Goal: Information Seeking & Learning: Understand process/instructions

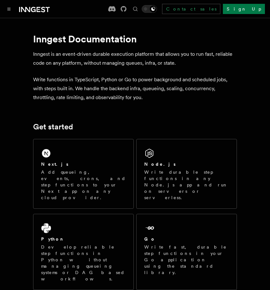
click at [171, 125] on h2 "Get started" at bounding box center [135, 126] width 204 height 9
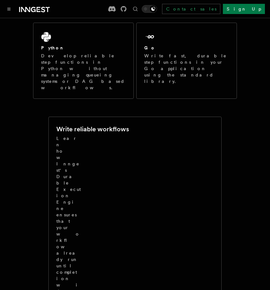
scroll to position [64, 0]
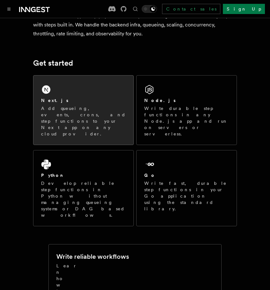
click at [85, 117] on p "Add queueing, events, crons, and step functions to your Next app on any cloud p…" at bounding box center [83, 121] width 85 height 32
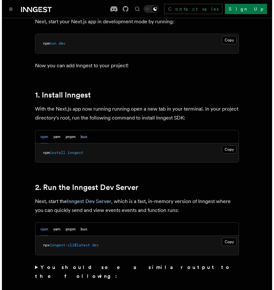
scroll to position [318, 0]
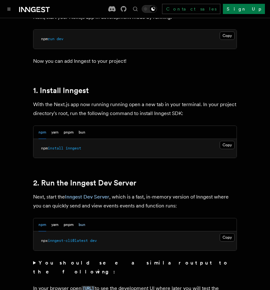
click at [85, 218] on button "bun" at bounding box center [82, 224] width 7 height 13
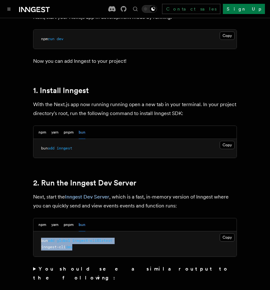
drag, startPoint x: 99, startPoint y: 238, endPoint x: 42, endPoint y: 233, distance: 57.5
click at [42, 233] on pre "bun add global inngest-cli@latest inngest-cli dev" at bounding box center [134, 243] width 203 height 25
click at [42, 238] on span "bun" at bounding box center [44, 240] width 7 height 4
drag, startPoint x: 41, startPoint y: 231, endPoint x: 118, endPoint y: 232, distance: 77.1
click at [118, 232] on pre "bun add global inngest-cli@latest inngest-cli dev" at bounding box center [134, 243] width 203 height 25
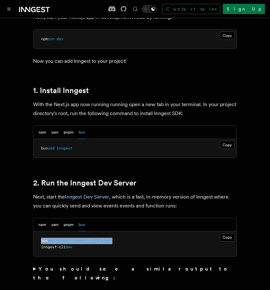
copy span "bun add global inngest-cli@latest"
drag, startPoint x: 92, startPoint y: 245, endPoint x: 39, endPoint y: 238, distance: 53.9
click at [39, 238] on pre "bun add global inngest-cli@latest inngest-cli dev" at bounding box center [134, 243] width 203 height 25
copy span "inngest-cli dev"
click at [78, 236] on pre "bun add global inngest-cli@latest inngest-cli dev" at bounding box center [134, 243] width 203 height 25
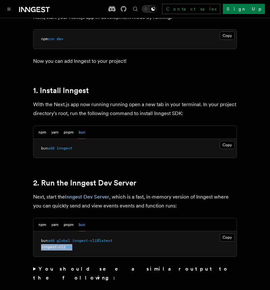
drag, startPoint x: 84, startPoint y: 240, endPoint x: 41, endPoint y: 238, distance: 43.3
click at [41, 238] on pre "bun add global inngest-cli@latest inngest-cli dev" at bounding box center [134, 243] width 203 height 25
copy span "inngest-cli dev"
click at [224, 233] on button "Copy Copied" at bounding box center [227, 237] width 15 height 8
click at [81, 142] on pre "bun add inngest" at bounding box center [134, 148] width 203 height 19
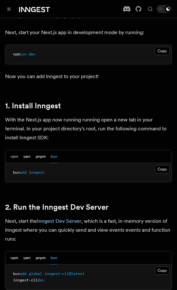
click at [17, 150] on button "npm" at bounding box center [15, 156] width 8 height 13
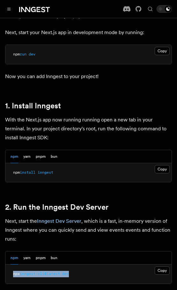
drag, startPoint x: 74, startPoint y: 257, endPoint x: 7, endPoint y: 257, distance: 66.5
click at [7, 264] on pre "npx inngest-cli@latest dev" at bounding box center [88, 273] width 166 height 19
copy span "npx inngest-cli@latest dev"
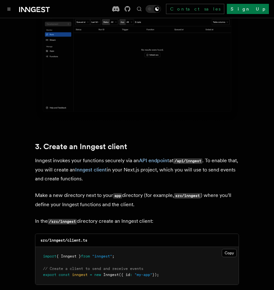
scroll to position [764, 0]
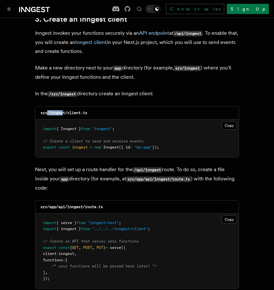
drag, startPoint x: 48, startPoint y: 94, endPoint x: 63, endPoint y: 92, distance: 14.5
click at [63, 110] on code "src/inngest/client.ts" at bounding box center [63, 112] width 47 height 4
click at [56, 110] on code "src/inngest/client.ts" at bounding box center [63, 112] width 47 height 4
drag, startPoint x: 49, startPoint y: 94, endPoint x: 66, endPoint y: 96, distance: 16.6
click at [66, 110] on code "src/inngest/client.ts" at bounding box center [63, 112] width 47 height 4
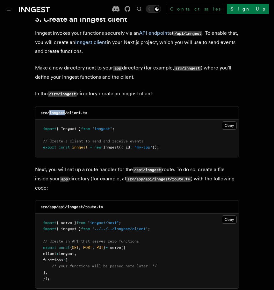
copy code "inngest"
drag, startPoint x: 90, startPoint y: 95, endPoint x: 67, endPoint y: 95, distance: 22.3
click at [67, 106] on div "src/inngest/client.ts" at bounding box center [136, 112] width 203 height 13
copy code "client.ts"
drag, startPoint x: 183, startPoint y: 134, endPoint x: 37, endPoint y: 107, distance: 148.0
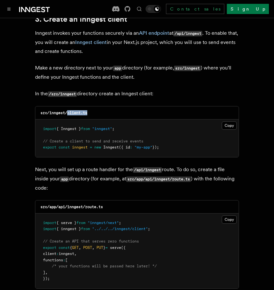
click at [37, 119] on pre "import { Inngest } from "inngest" ; // Create a client to send and receive even…" at bounding box center [136, 138] width 203 height 38
copy code "import { Inngest } from "inngest" ; // Create a client to send and receive even…"
drag, startPoint x: 68, startPoint y: 188, endPoint x: 84, endPoint y: 190, distance: 15.8
click at [84, 204] on code "src/app/api/inngest/route.ts" at bounding box center [71, 206] width 62 height 4
copy code "inngest"
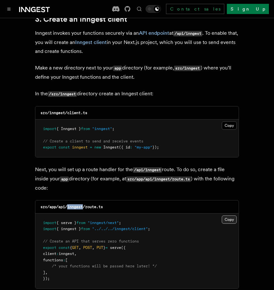
click at [224, 215] on button "Copy Copied" at bounding box center [229, 219] width 15 height 8
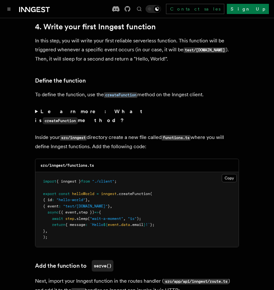
scroll to position [1114, 0]
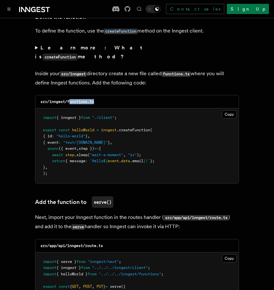
drag, startPoint x: 69, startPoint y: 74, endPoint x: 95, endPoint y: 76, distance: 25.2
click at [94, 99] on code "src/inngest/functions.ts" at bounding box center [66, 101] width 53 height 4
click at [100, 95] on div "src/inngest/functions.ts" at bounding box center [136, 101] width 203 height 13
drag, startPoint x: 103, startPoint y: 75, endPoint x: 68, endPoint y: 74, distance: 34.7
click at [68, 95] on div "src/inngest/functions.ts" at bounding box center [136, 101] width 203 height 13
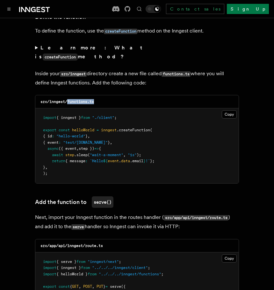
copy code "functions.ts"
click at [227, 110] on button "Copy Copied" at bounding box center [229, 114] width 15 height 8
